Goal: Task Accomplishment & Management: Manage account settings

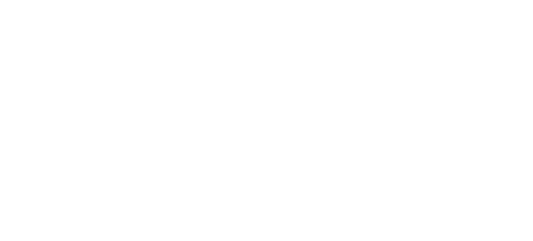
click at [263, 115] on body at bounding box center [266, 120] width 533 height 241
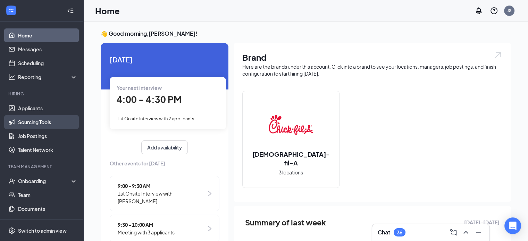
scroll to position [12, 0]
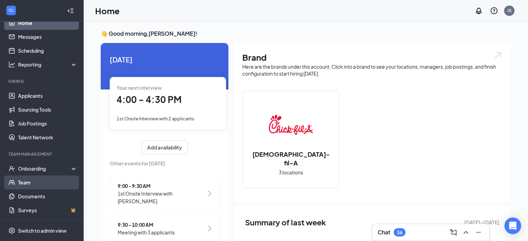
click at [28, 182] on link "Team" at bounding box center [47, 183] width 59 height 14
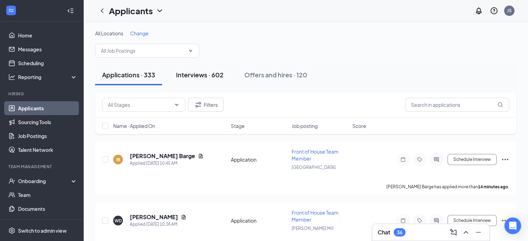
click at [208, 75] on div "Interviews · 602" at bounding box center [200, 74] width 48 height 9
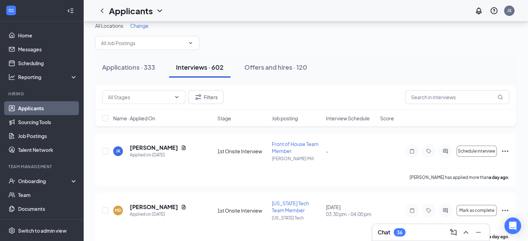
scroll to position [2, 0]
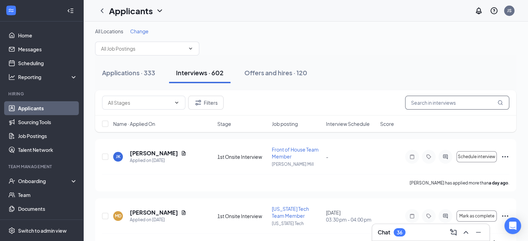
click at [434, 104] on input "text" at bounding box center [457, 103] width 104 height 14
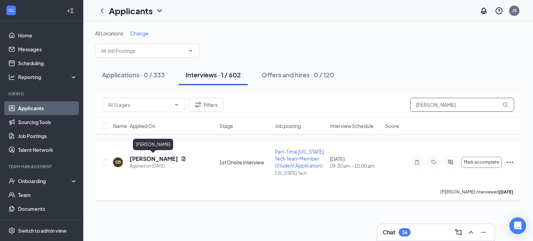
type input "[PERSON_NAME]"
click at [136, 161] on h5 "[PERSON_NAME]" at bounding box center [154, 159] width 48 height 8
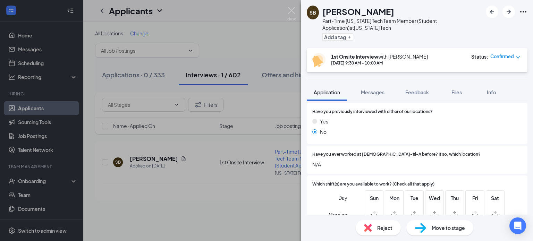
scroll to position [597, 0]
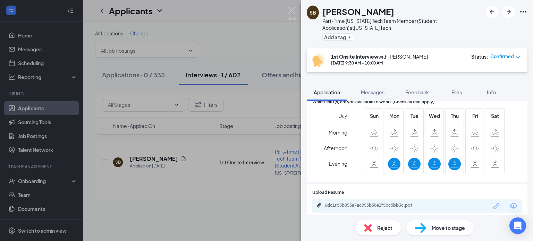
click at [387, 230] on span "Reject" at bounding box center [384, 228] width 15 height 8
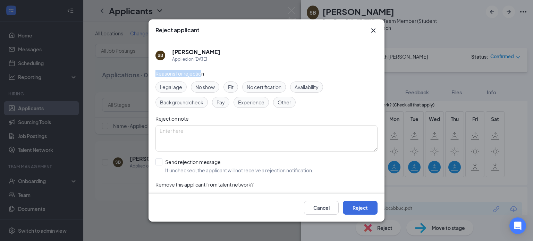
drag, startPoint x: 156, startPoint y: 74, endPoint x: 202, endPoint y: 71, distance: 45.9
click at [202, 71] on span "Reasons for rejection" at bounding box center [179, 73] width 49 height 6
click at [312, 83] on span "Availability" at bounding box center [306, 87] width 24 height 8
click at [274, 141] on textarea at bounding box center [266, 138] width 222 height 26
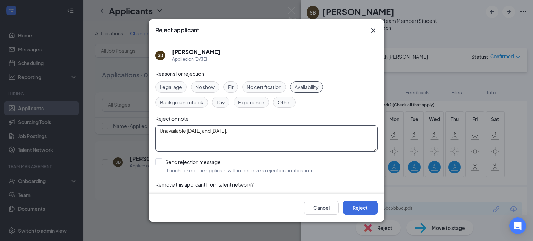
scroll to position [15, 0]
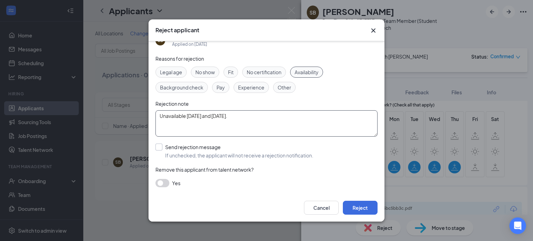
type textarea "Unavailable [DATE] and [DATE]."
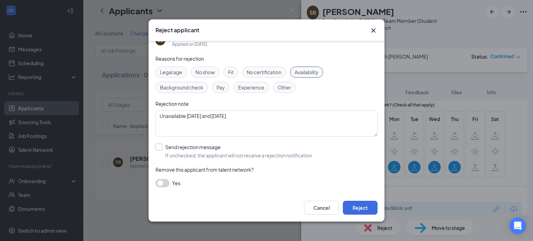
click at [163, 149] on input "Send rejection message If unchecked, the applicant will not receive a rejection…" at bounding box center [234, 151] width 158 height 15
checkbox input "true"
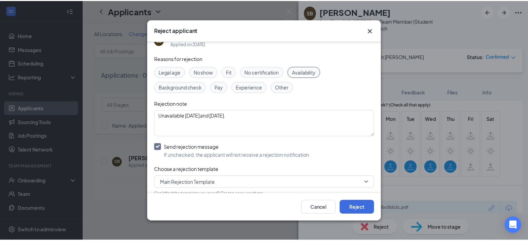
scroll to position [54, 0]
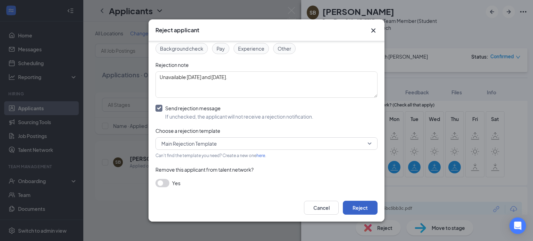
click at [365, 210] on button "Reject" at bounding box center [360, 208] width 35 height 14
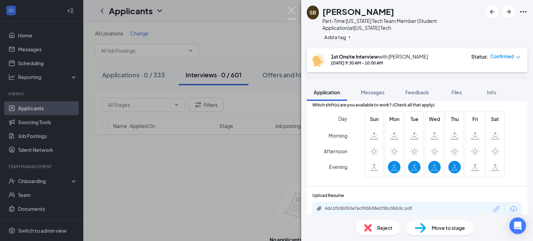
click at [291, 10] on img at bounding box center [291, 14] width 9 height 14
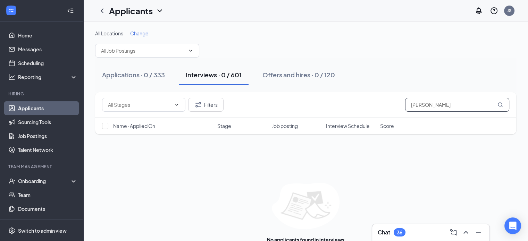
drag, startPoint x: 434, startPoint y: 104, endPoint x: 345, endPoint y: 114, distance: 90.1
click at [345, 114] on div "Filters [PERSON_NAME]" at bounding box center [305, 104] width 421 height 25
type input "s"
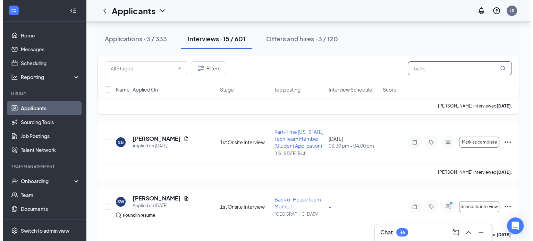
scroll to position [87, 0]
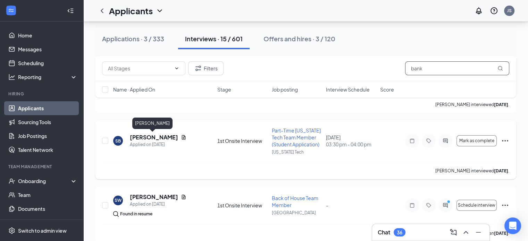
type input "bank"
click at [137, 138] on h5 "[PERSON_NAME]" at bounding box center [154, 138] width 48 height 8
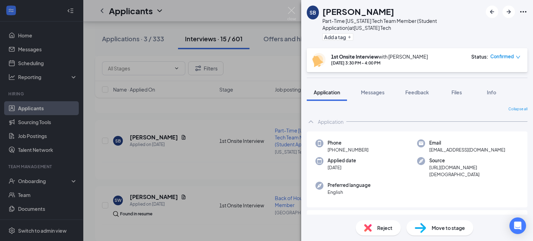
click at [380, 229] on span "Reject" at bounding box center [384, 228] width 15 height 8
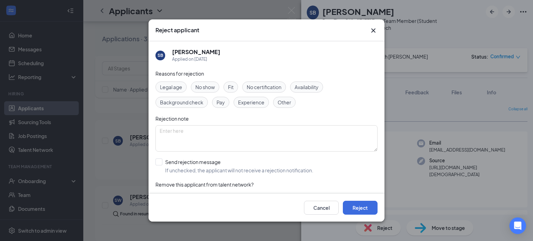
click at [234, 87] on div "Fit" at bounding box center [230, 87] width 15 height 11
click at [162, 160] on input "Send rejection message If unchecked, the applicant will not receive a rejection…" at bounding box center [234, 166] width 158 height 15
checkbox input "true"
click at [349, 205] on button "Reject" at bounding box center [360, 208] width 35 height 14
